Goal: Unclear

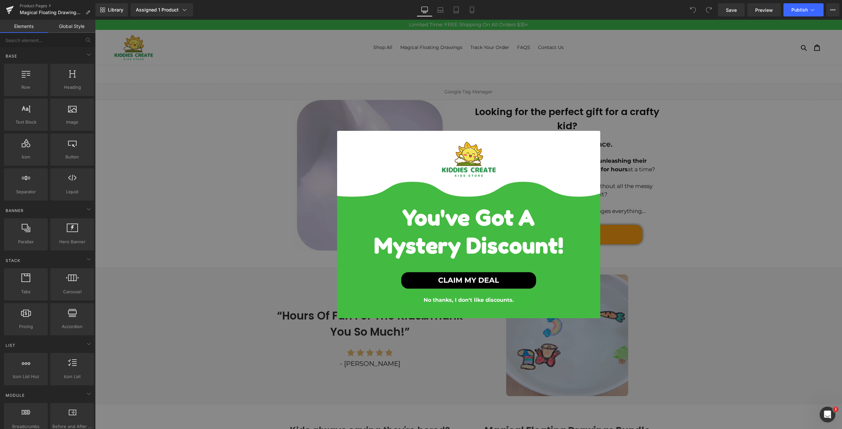
click at [444, 300] on button "No thanks, I don't like discounts." at bounding box center [468, 300] width 135 height 16
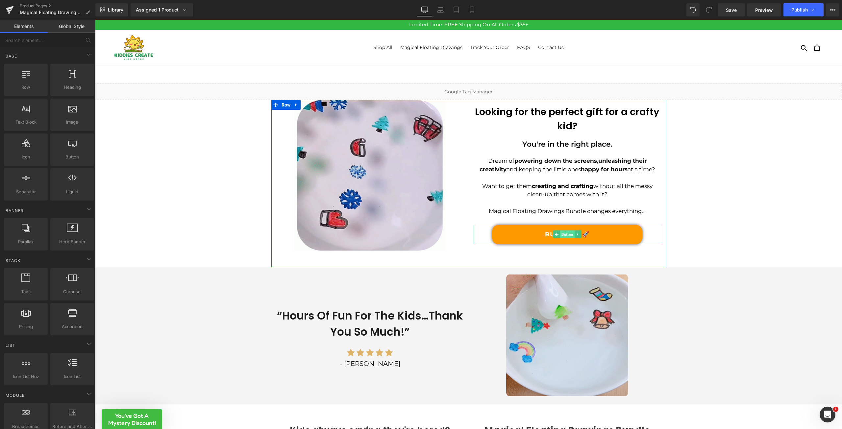
click at [566, 234] on span "Button" at bounding box center [567, 235] width 14 height 8
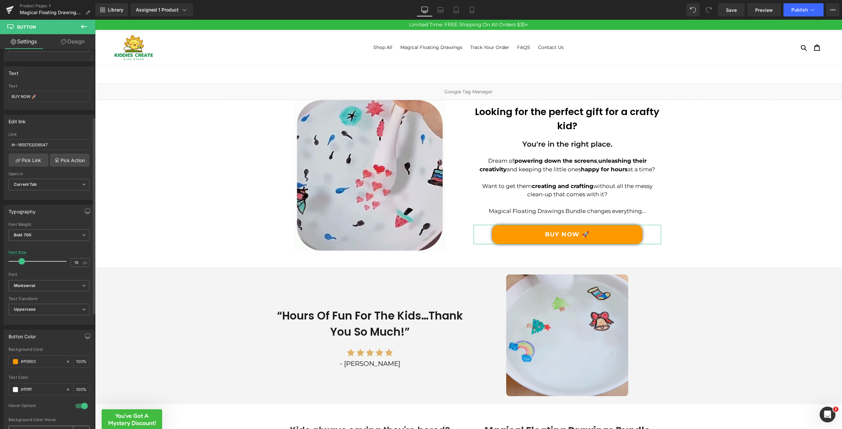
scroll to position [132, 0]
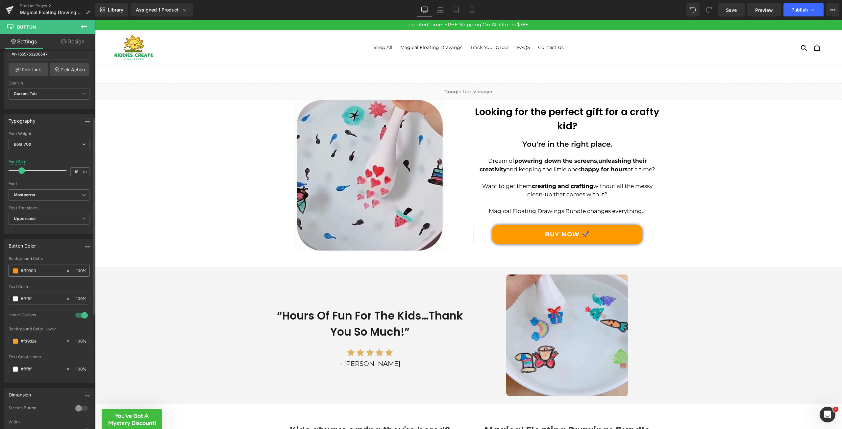
click at [31, 268] on input "#ff9900" at bounding box center [42, 271] width 42 height 7
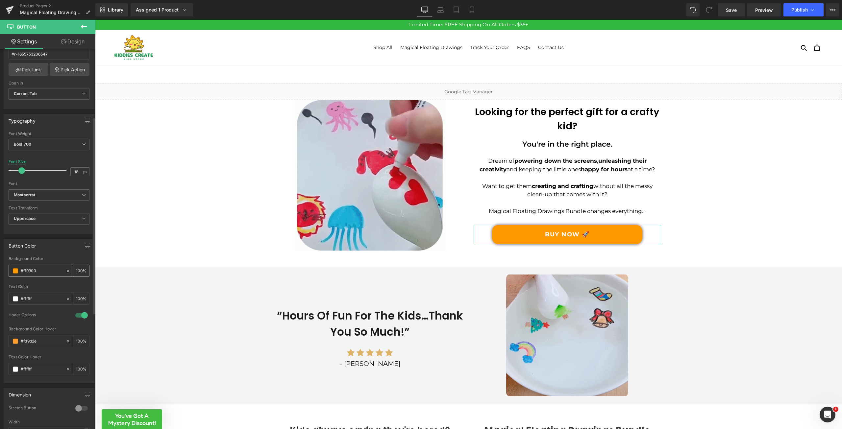
click at [31, 268] on input "#ff9900" at bounding box center [42, 271] width 42 height 7
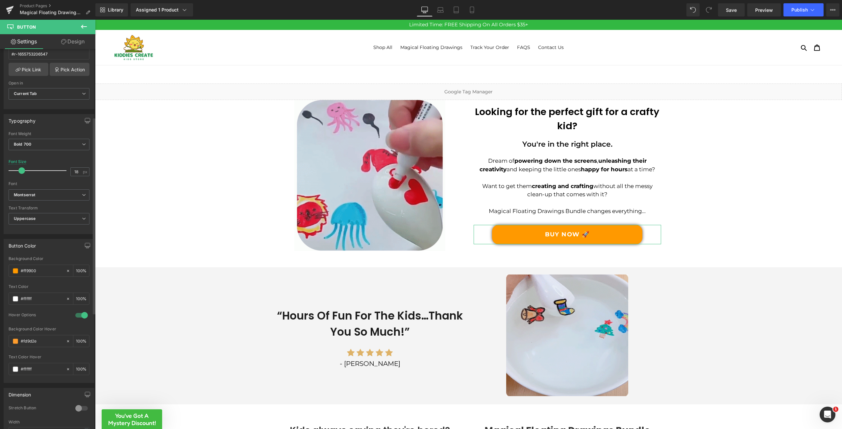
click at [37, 280] on div at bounding box center [49, 282] width 81 height 4
